Goal: Task Accomplishment & Management: Manage account settings

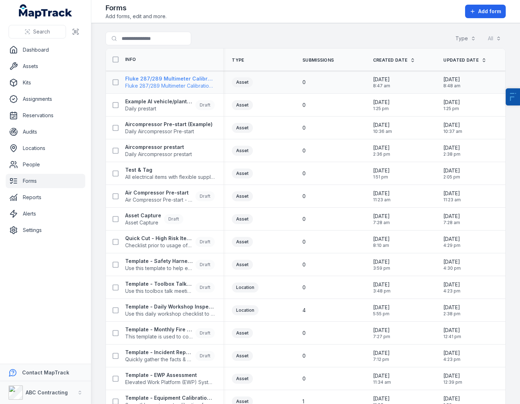
click at [181, 87] on span "Fluke 287/289 Multimeter Calibration Form" at bounding box center [169, 85] width 89 height 7
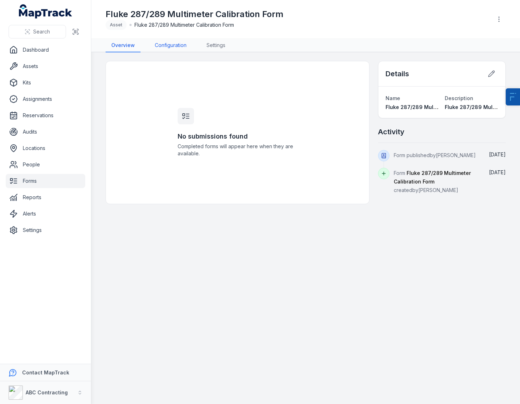
click at [178, 45] on link "Configuration" at bounding box center [170, 46] width 43 height 14
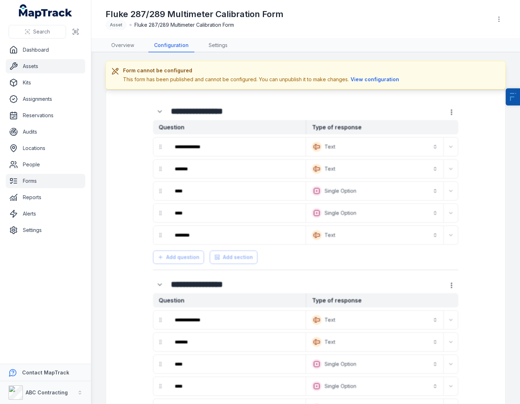
click at [57, 61] on link "Assets" at bounding box center [45, 66] width 79 height 14
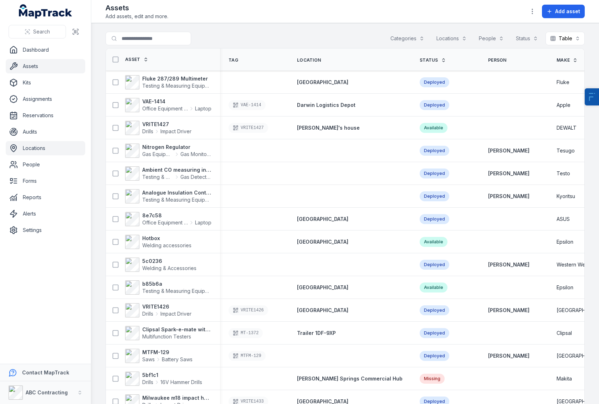
click at [34, 150] on link "Locations" at bounding box center [45, 148] width 79 height 14
click at [36, 163] on link "People" at bounding box center [45, 165] width 79 height 14
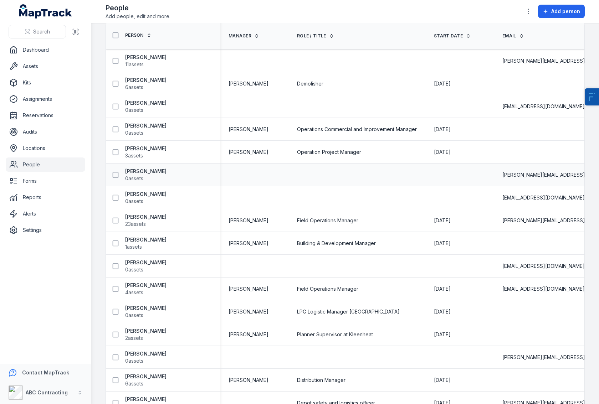
scroll to position [32, 0]
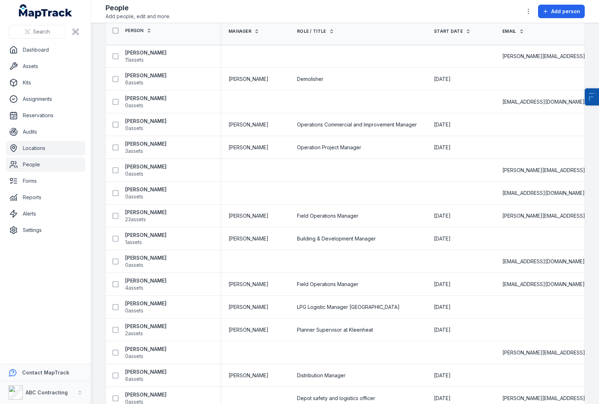
click at [45, 152] on link "Locations" at bounding box center [45, 148] width 79 height 14
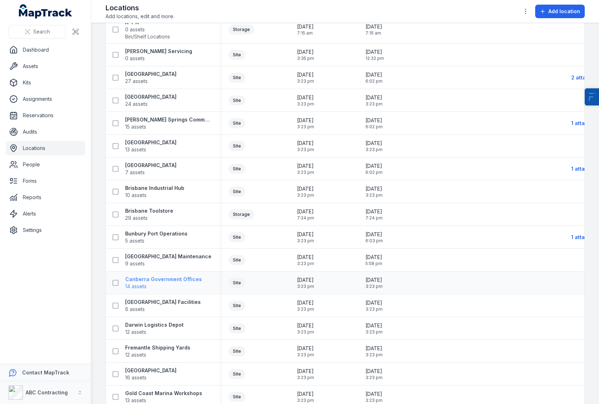
scroll to position [94, 0]
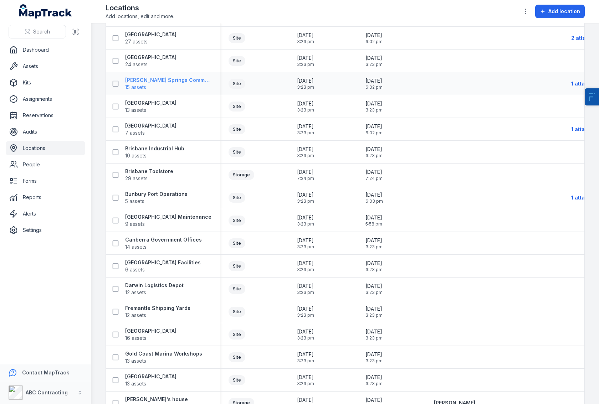
click at [150, 81] on strong "[PERSON_NAME] Springs Commercial Hub" at bounding box center [168, 80] width 86 height 7
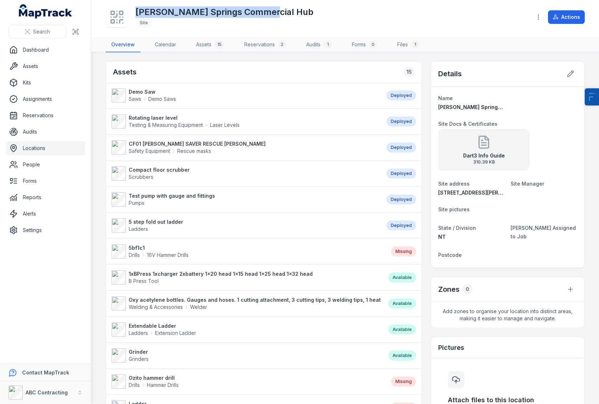
drag, startPoint x: 265, startPoint y: 15, endPoint x: 120, endPoint y: 6, distance: 145.0
click at [120, 6] on div "[PERSON_NAME][GEOGRAPHIC_DATA] Commercial Hub Site" at bounding box center [315, 17] width 420 height 23
click at [140, 92] on strong "Demo Saw" at bounding box center [152, 91] width 47 height 7
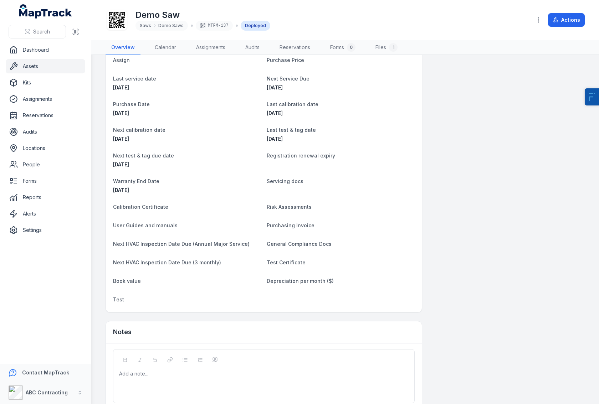
scroll to position [468, 0]
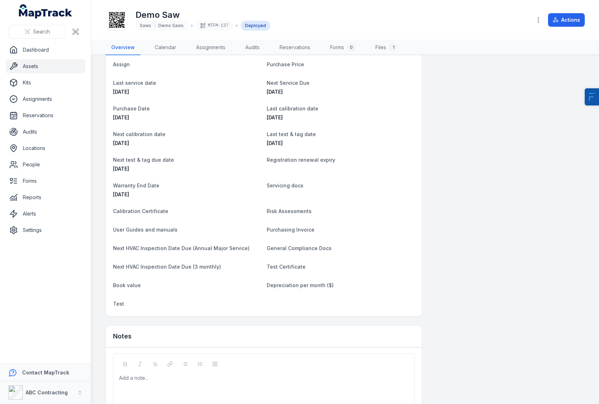
click at [52, 68] on link "Assets" at bounding box center [45, 66] width 79 height 14
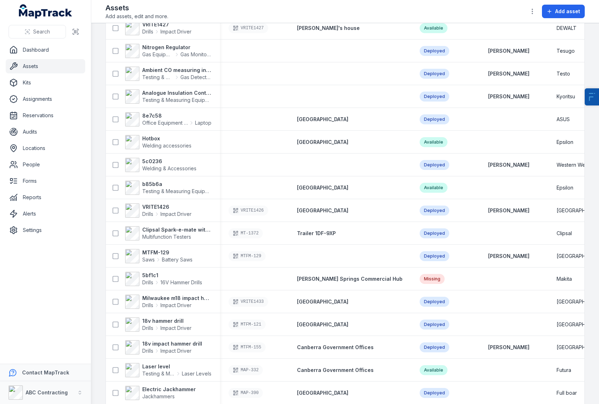
scroll to position [334, 0]
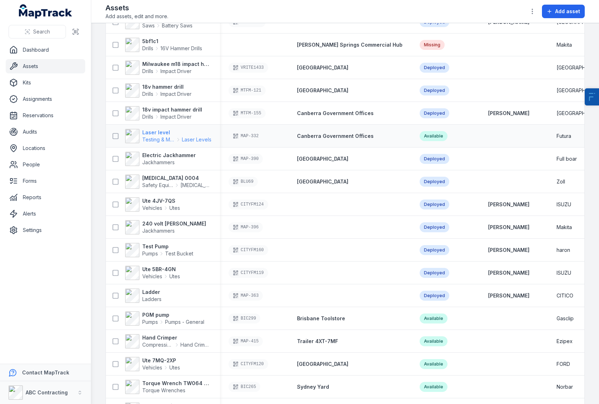
click at [164, 134] on strong "Laser level" at bounding box center [176, 132] width 69 height 7
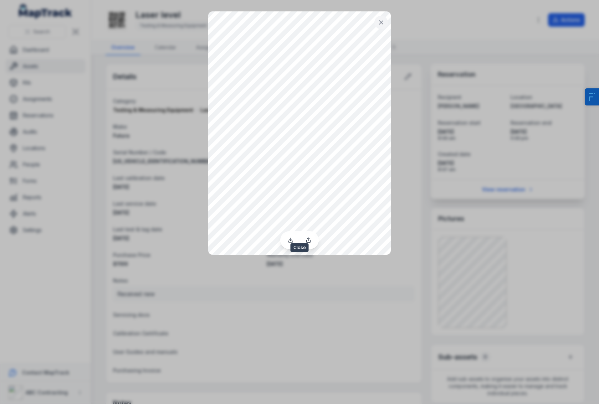
click at [382, 21] on icon at bounding box center [381, 23] width 4 height 4
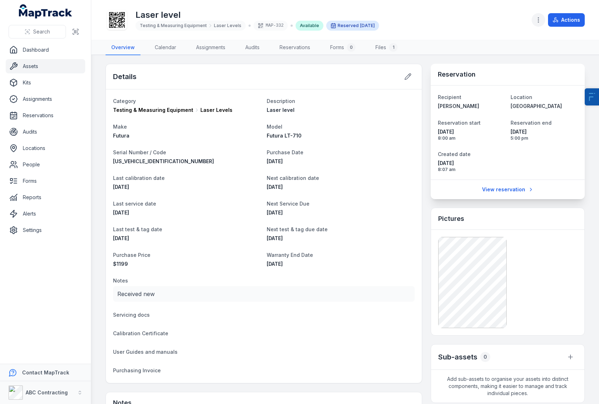
click at [535, 18] on button "button" at bounding box center [538, 20] width 14 height 14
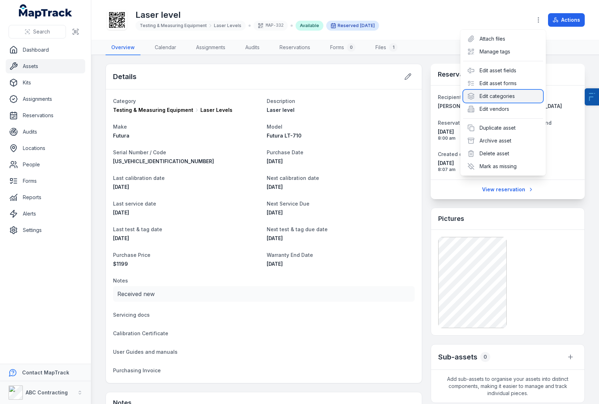
click at [495, 95] on div "Edit categories" at bounding box center [503, 96] width 80 height 13
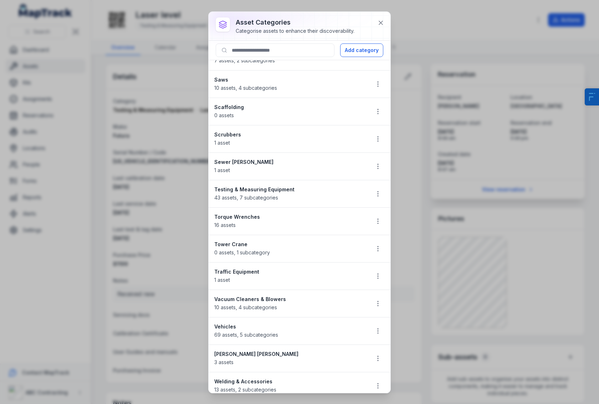
scroll to position [872, 0]
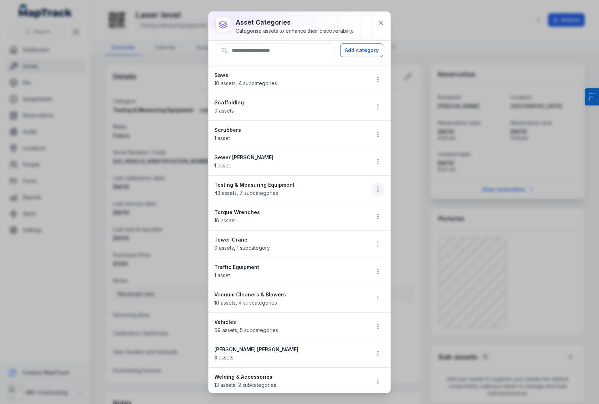
click at [374, 191] on icon "button" at bounding box center [377, 189] width 7 height 7
click at [333, 210] on div "Edit" at bounding box center [337, 208] width 80 height 13
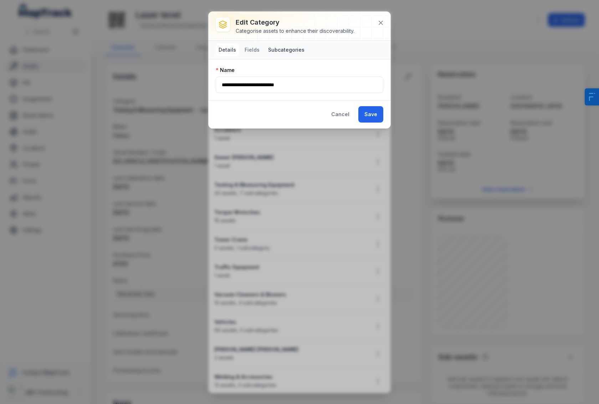
click at [276, 48] on button "Subcategories" at bounding box center [286, 49] width 42 height 13
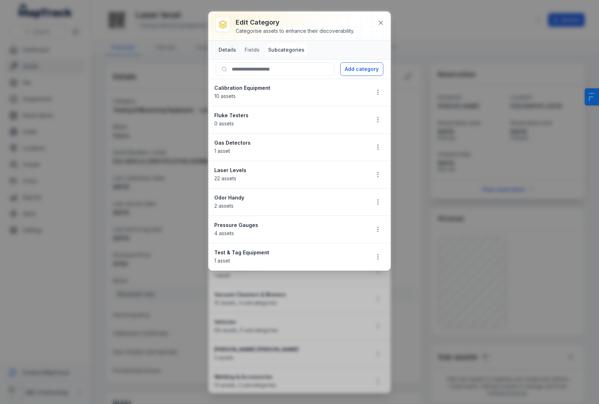
click at [223, 49] on button "Details" at bounding box center [227, 49] width 23 height 13
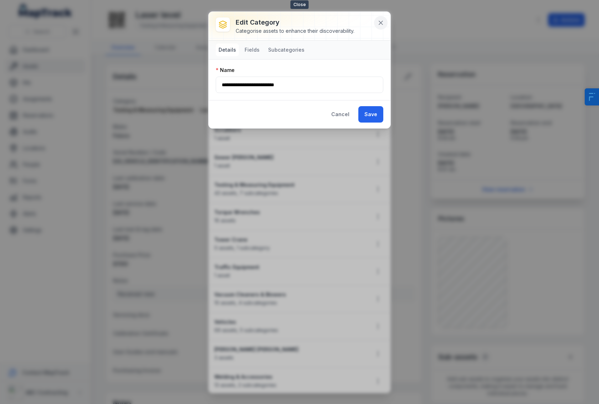
click at [386, 24] on div "**********" at bounding box center [299, 70] width 182 height 117
click at [385, 23] on button at bounding box center [381, 23] width 14 height 14
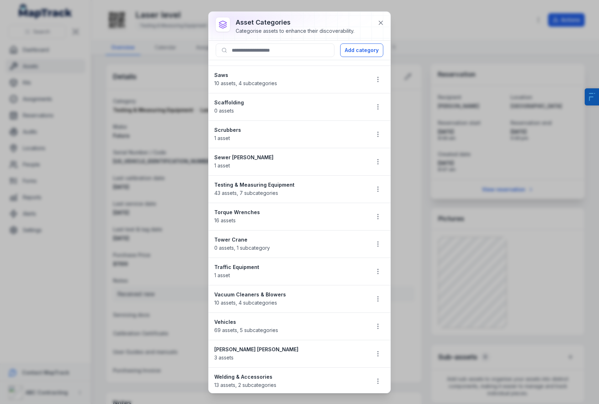
click at [375, 27] on div at bounding box center [299, 26] width 182 height 29
click at [381, 22] on icon at bounding box center [381, 23] width 4 height 4
